Goal: Task Accomplishment & Management: Manage account settings

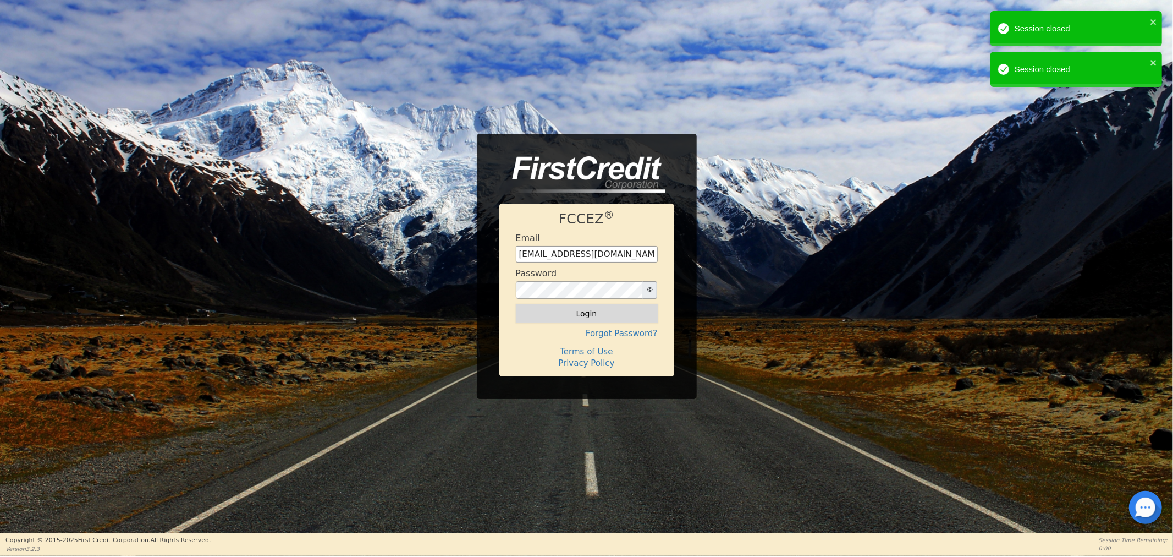
click at [575, 319] on button "Login" at bounding box center [587, 313] width 142 height 19
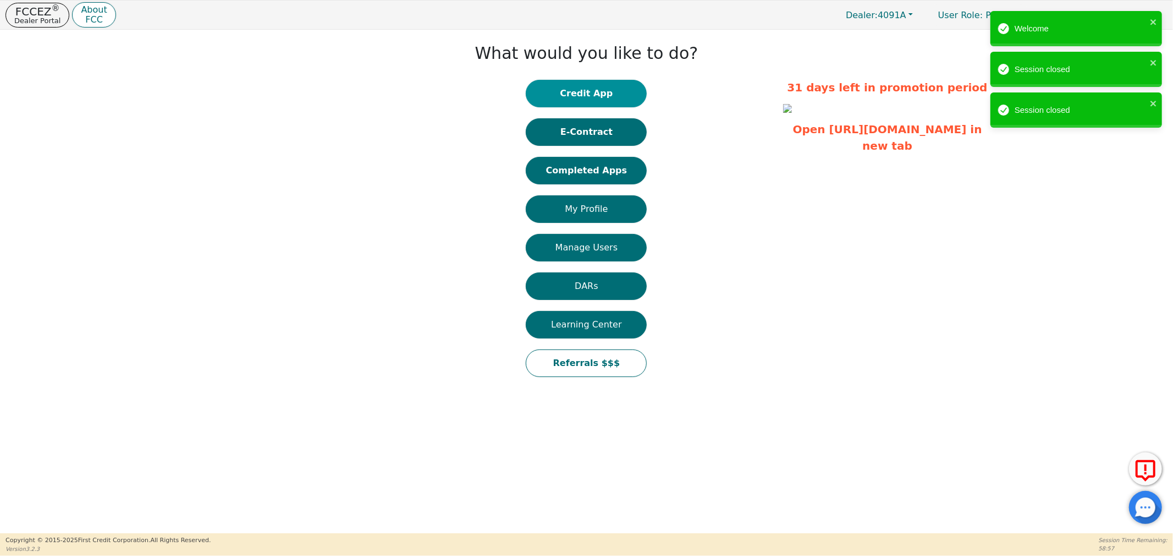
click at [596, 90] on button "Credit App" at bounding box center [586, 94] width 121 height 28
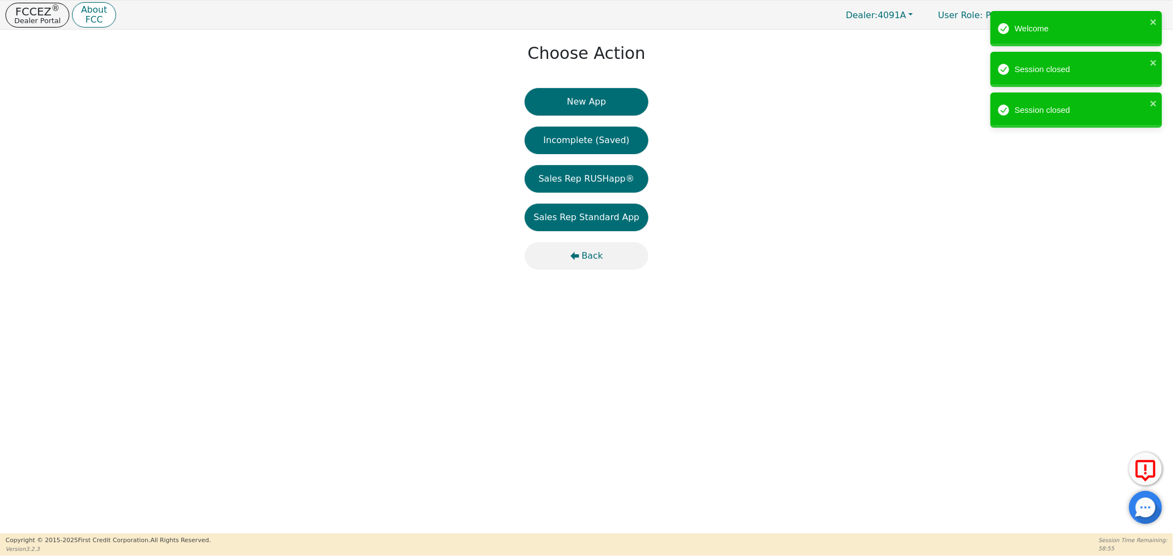
click at [579, 256] on icon "button" at bounding box center [575, 255] width 9 height 9
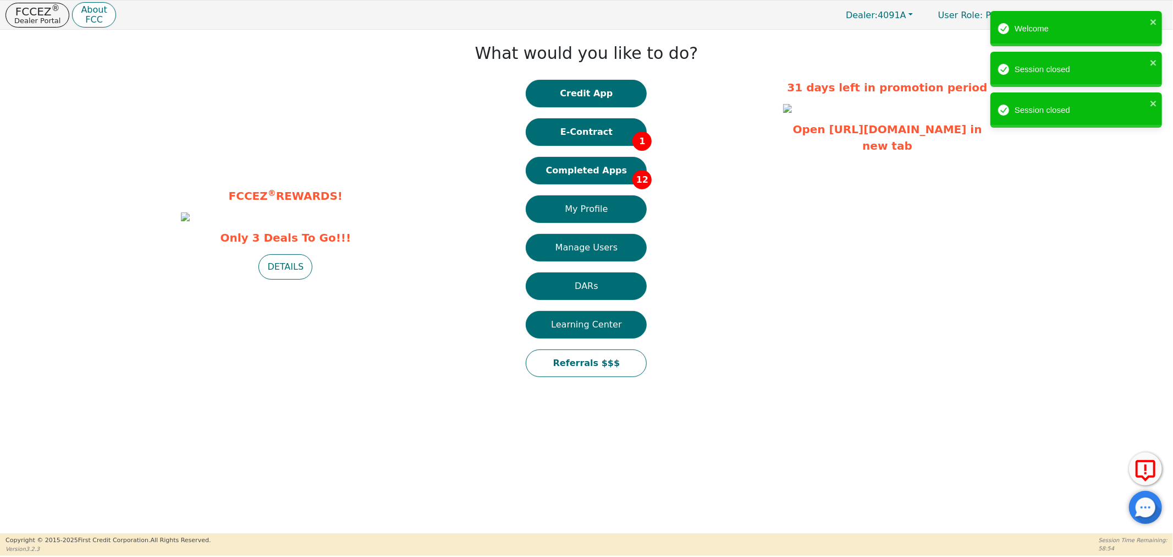
click at [575, 147] on div "Credit App E-Contract 1 Completed Apps 12 My Profile Manage Users DARs Learning…" at bounding box center [586, 234] width 121 height 308
click at [593, 139] on button "E-Contract 1" at bounding box center [586, 132] width 121 height 28
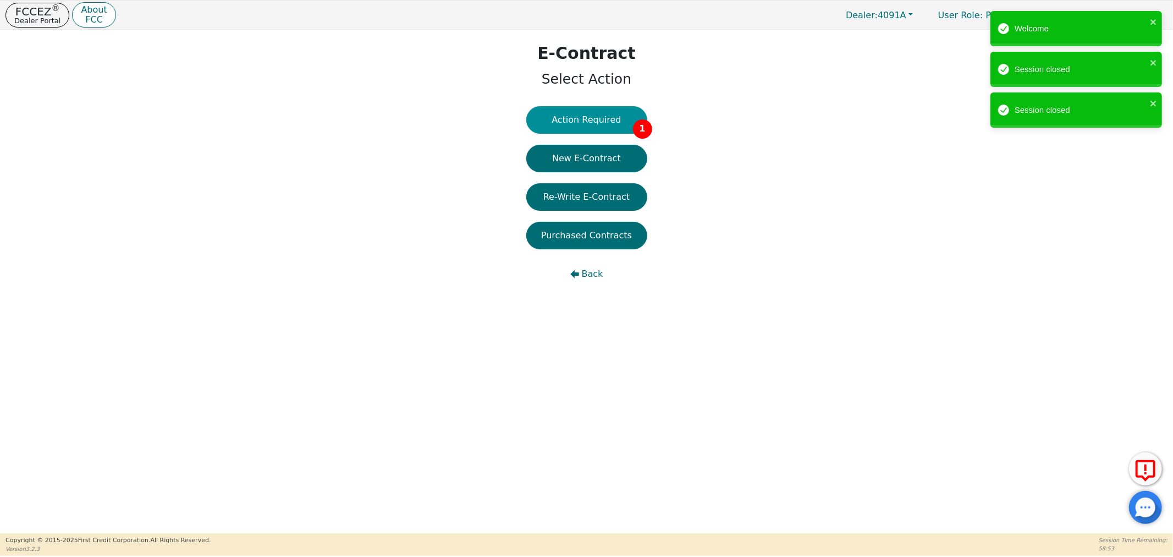
click at [602, 124] on button "Action Required 1" at bounding box center [586, 120] width 121 height 28
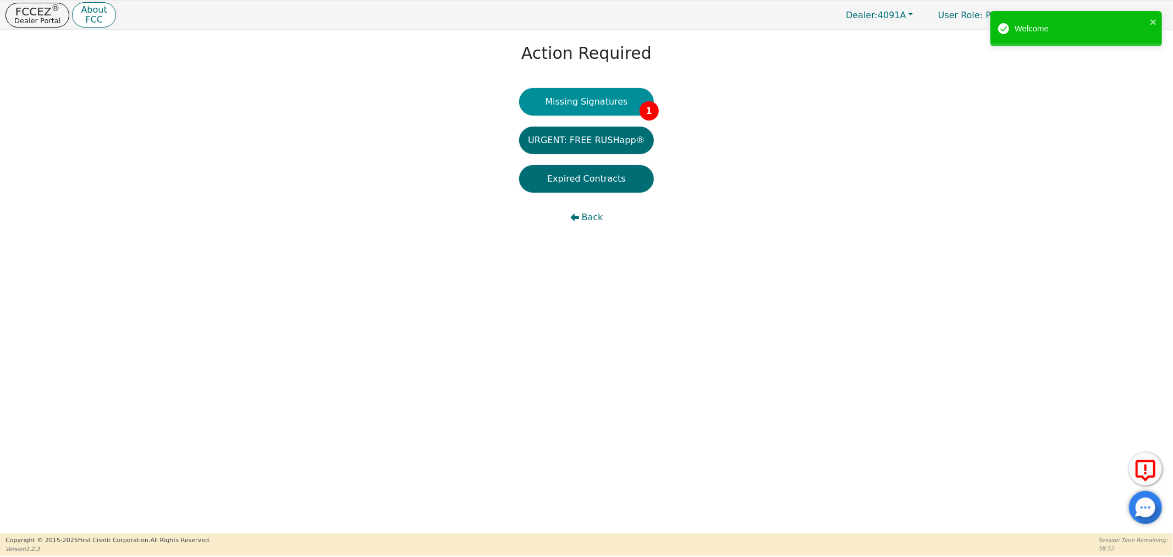
click at [595, 107] on button "Missing Signatures 1" at bounding box center [586, 102] width 135 height 28
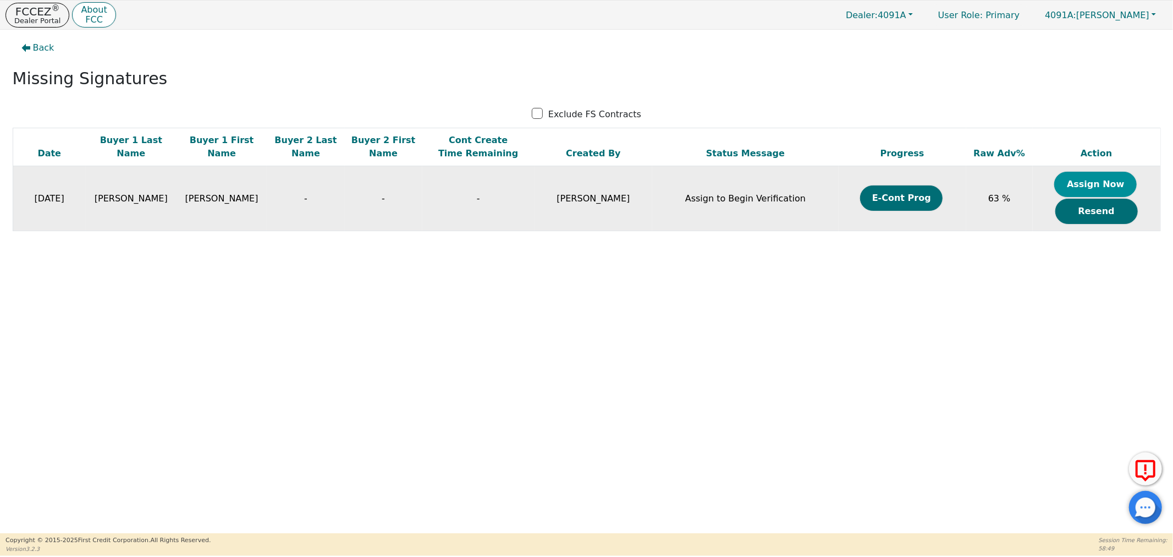
click at [1095, 189] on button "Assign Now" at bounding box center [1096, 184] width 83 height 25
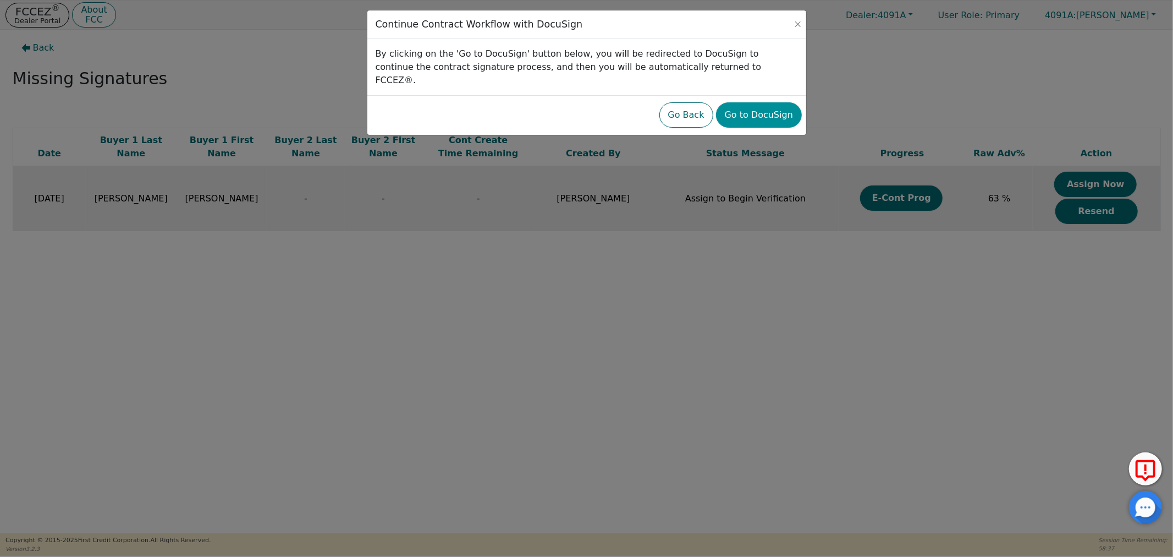
click at [744, 102] on button "Go to DocuSign" at bounding box center [759, 114] width 86 height 25
